Goal: Task Accomplishment & Management: Manage account settings

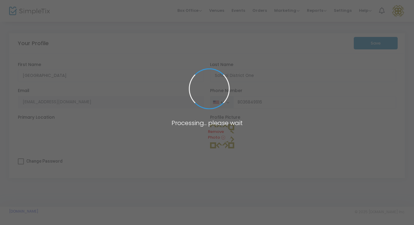
type input "(803) 684-9916"
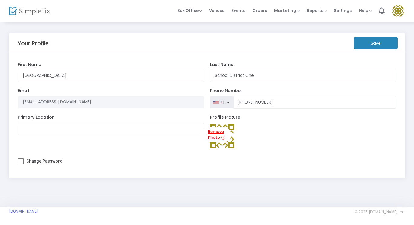
click at [215, 142] on link "Remove Photo" at bounding box center [216, 134] width 31 height 15
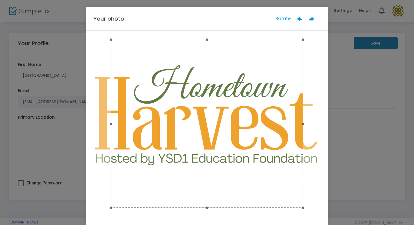
drag, startPoint x: 301, startPoint y: 41, endPoint x: 352, endPoint y: 35, distance: 50.6
click at [352, 35] on ngb-modal-window "Your photo Rotate Done" at bounding box center [207, 112] width 414 height 225
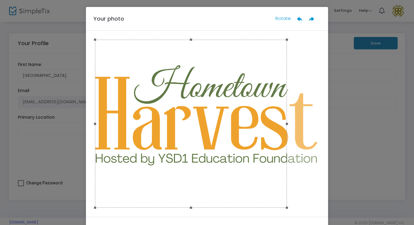
drag, startPoint x: 144, startPoint y: 162, endPoint x: 106, endPoint y: 164, distance: 38.8
click at [106, 164] on div at bounding box center [191, 124] width 192 height 168
drag, startPoint x: 286, startPoint y: 41, endPoint x: 344, endPoint y: 14, distance: 64.5
click at [344, 14] on ngb-modal-window "Your photo Rotate Done" at bounding box center [207, 112] width 414 height 225
click at [298, 19] on icon at bounding box center [300, 19] width 6 height 6
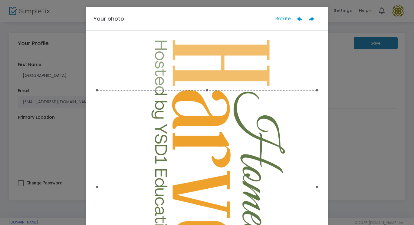
click at [298, 19] on icon at bounding box center [300, 19] width 6 height 6
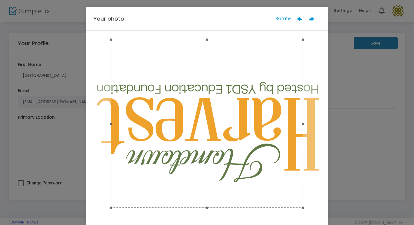
click at [298, 19] on icon at bounding box center [300, 19] width 6 height 6
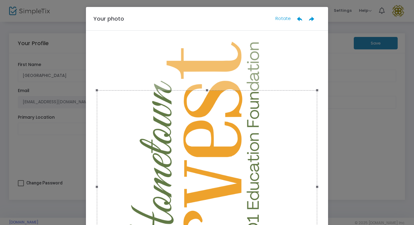
click at [298, 19] on icon at bounding box center [300, 19] width 6 height 6
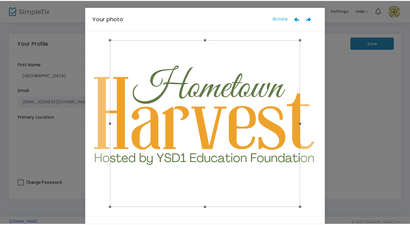
scroll to position [28, 0]
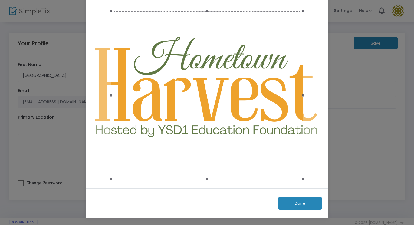
click at [301, 206] on button "Done" at bounding box center [300, 203] width 44 height 12
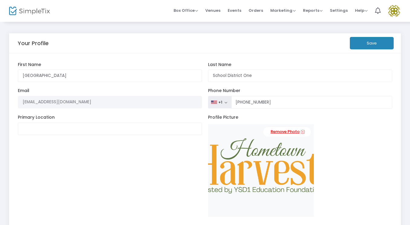
click at [305, 130] on link "Remove Photo" at bounding box center [288, 131] width 48 height 9
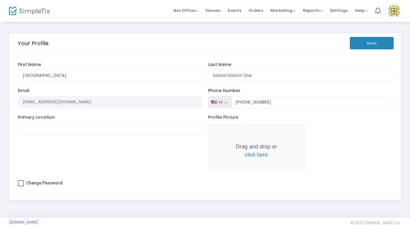
click at [395, 9] on img at bounding box center [394, 11] width 12 height 12
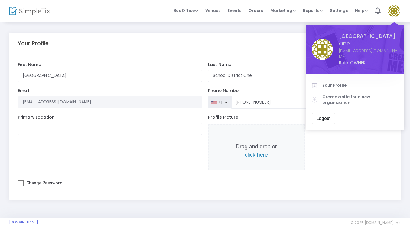
click at [332, 151] on div "Profile Picture Drag and drop or click here" at bounding box center [300, 145] width 190 height 61
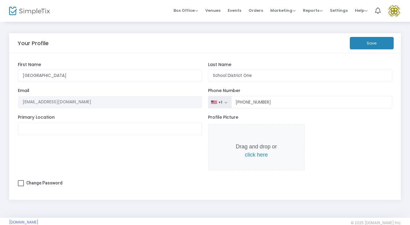
click at [395, 9] on img at bounding box center [394, 11] width 12 height 12
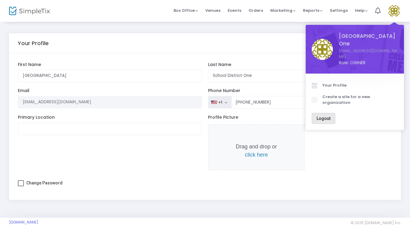
click at [325, 113] on button "Logout" at bounding box center [324, 118] width 24 height 11
